Goal: Information Seeking & Learning: Learn about a topic

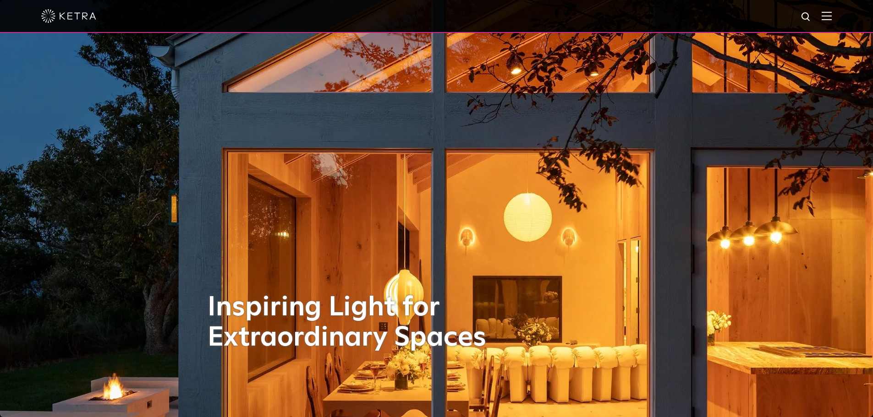
click at [827, 13] on div at bounding box center [436, 16] width 790 height 32
click at [839, 16] on div at bounding box center [436, 16] width 873 height 33
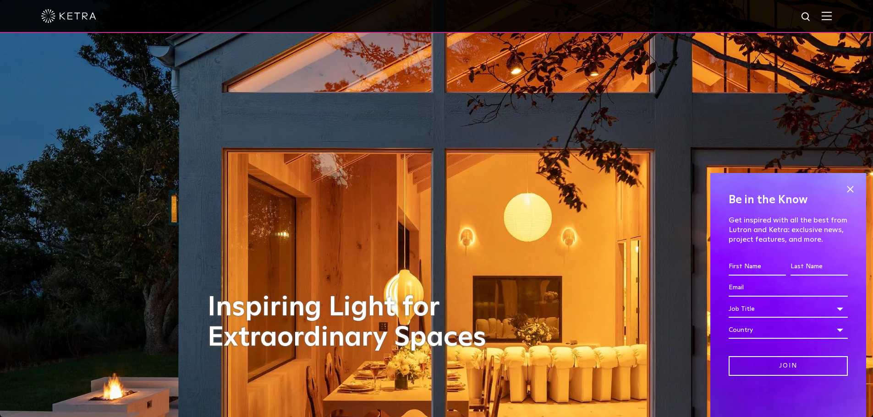
click at [832, 16] on img at bounding box center [827, 15] width 10 height 9
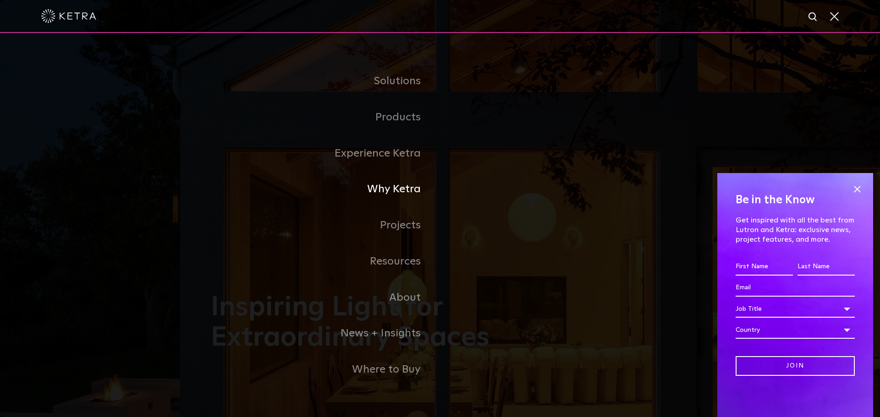
click at [399, 188] on link "Why Ketra" at bounding box center [325, 189] width 229 height 36
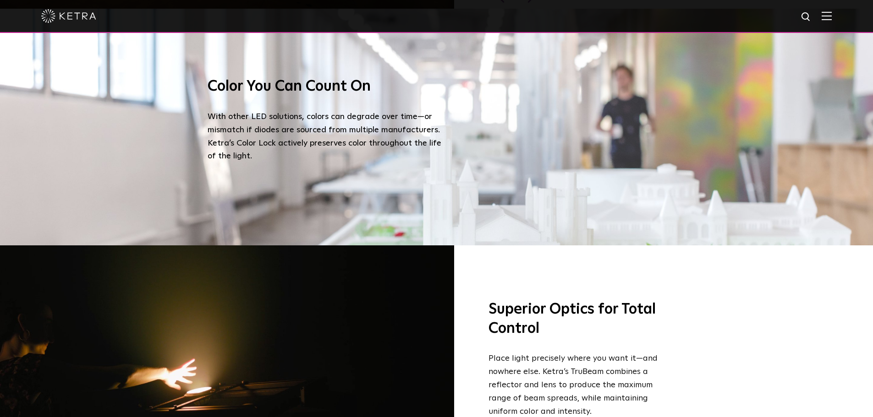
scroll to position [995, 0]
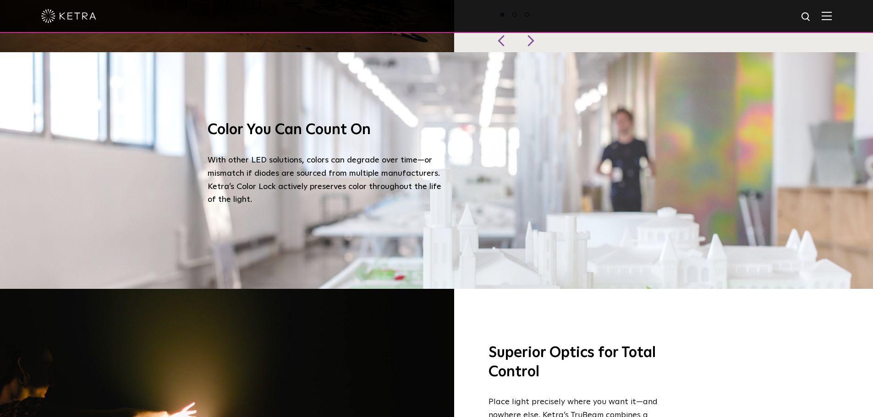
click at [827, 15] on div at bounding box center [436, 16] width 790 height 32
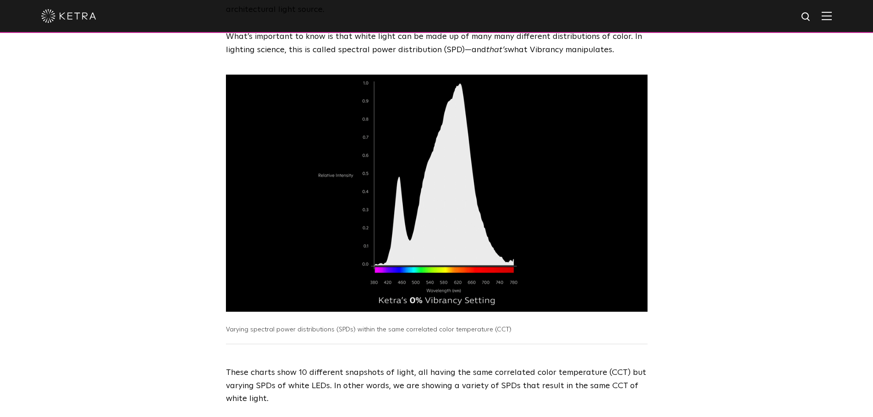
scroll to position [1604, 0]
